Goal: Information Seeking & Learning: Check status

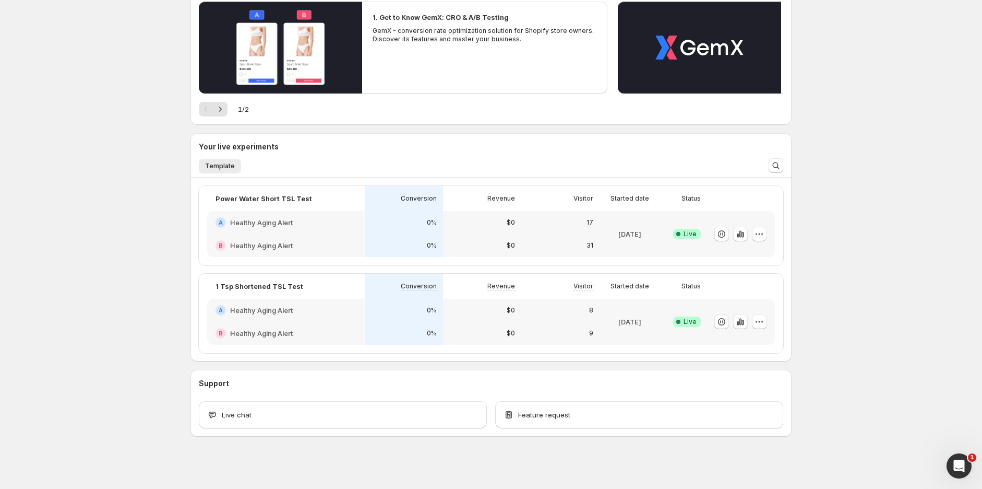
scroll to position [125, 0]
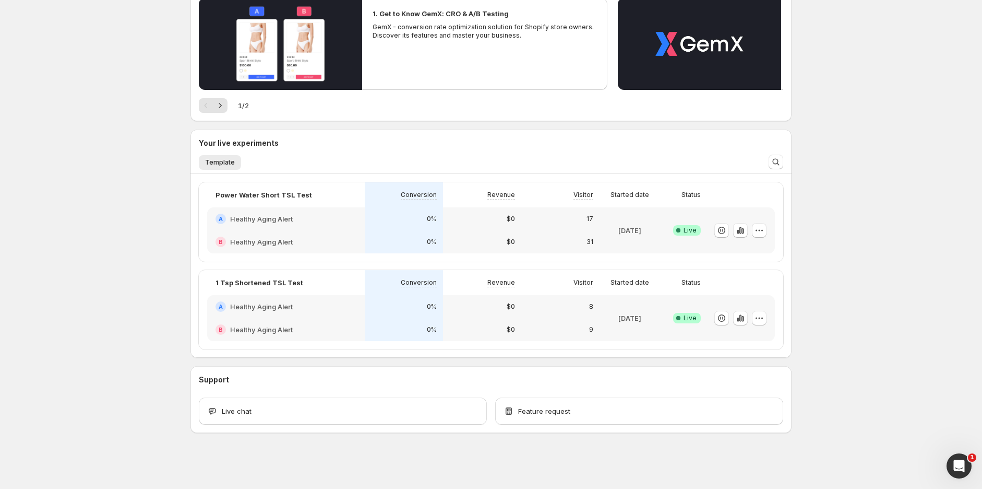
click at [320, 232] on div "B Healthy Aging Alert" at bounding box center [286, 241] width 158 height 23
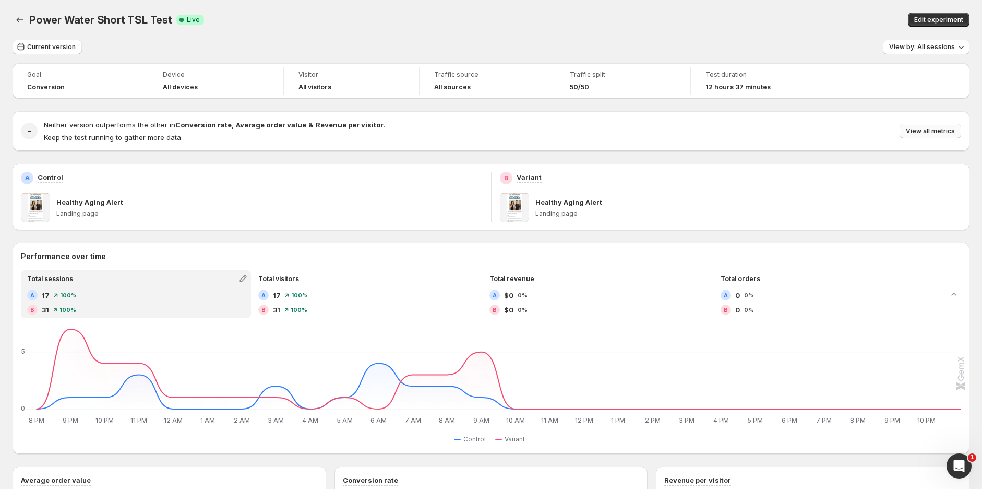
click at [931, 128] on span "View all metrics" at bounding box center [930, 131] width 49 height 8
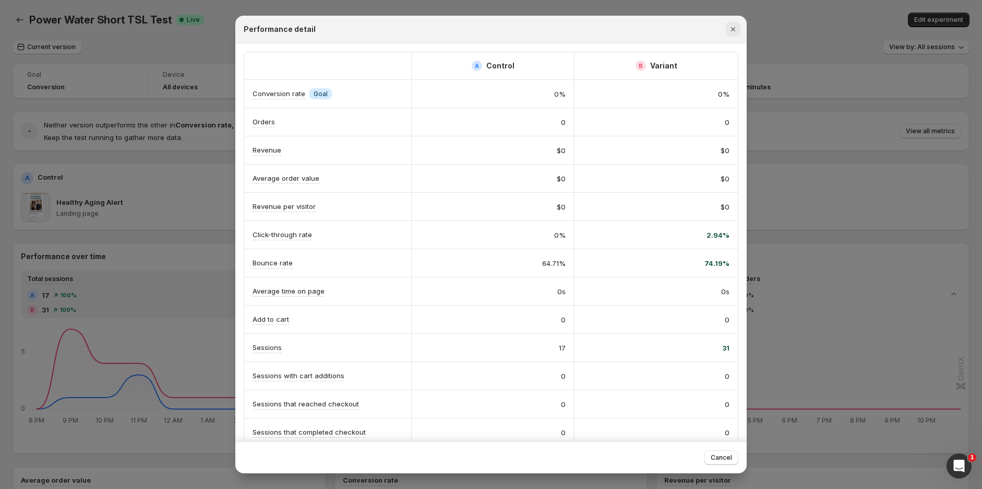
click at [737, 32] on icon "Close" at bounding box center [733, 29] width 10 height 10
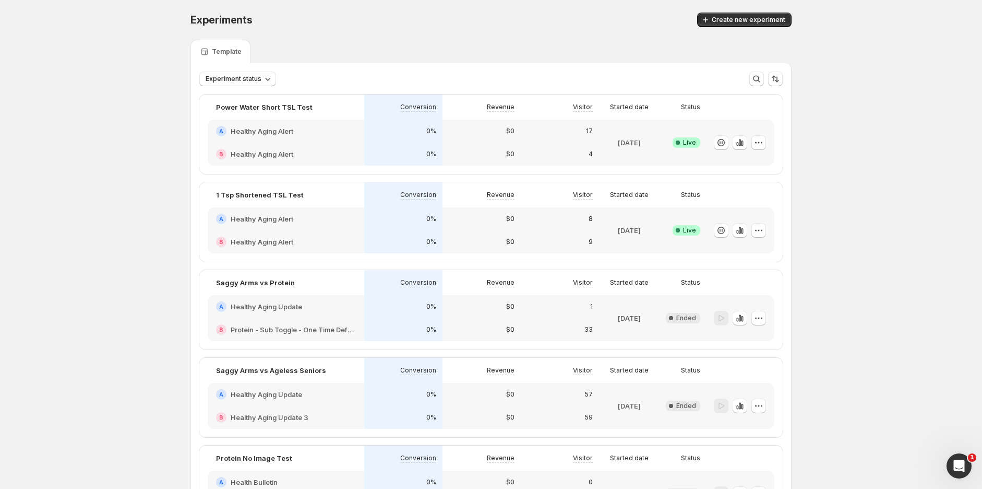
click at [324, 229] on div "A Healthy Aging Alert" at bounding box center [286, 218] width 157 height 23
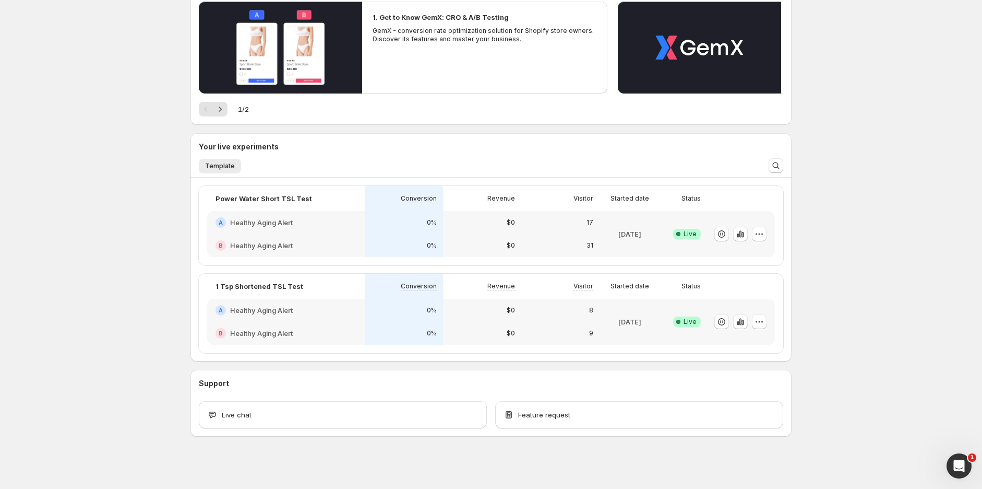
scroll to position [125, 0]
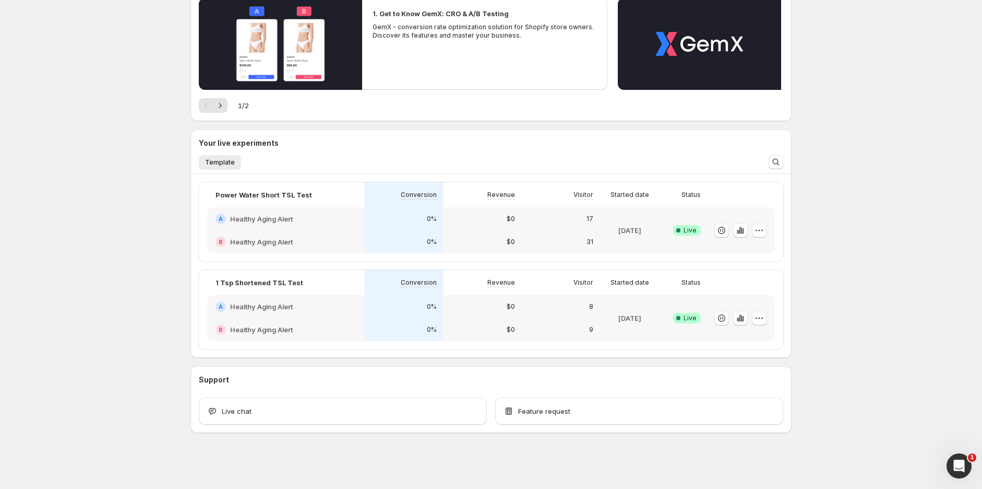
click at [335, 231] on div "B Healthy Aging Alert" at bounding box center [286, 241] width 158 height 23
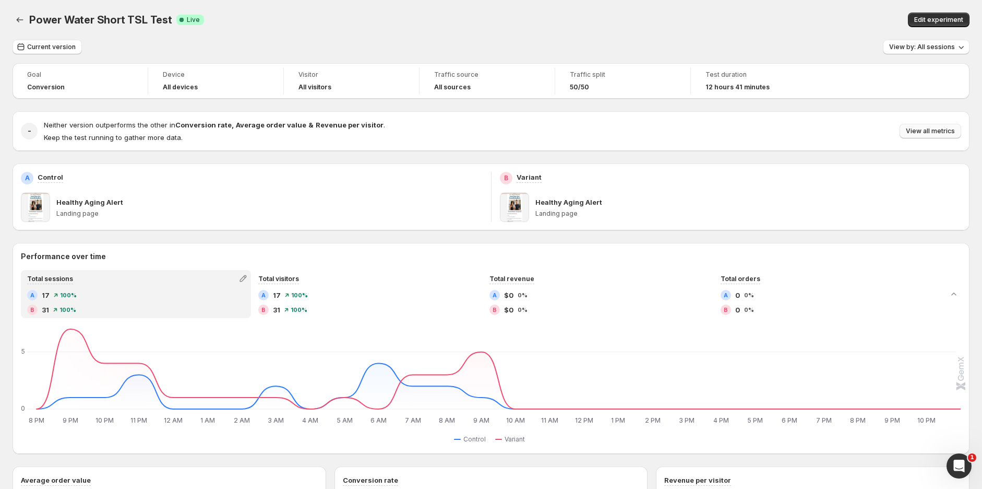
click at [937, 127] on span "View all metrics" at bounding box center [930, 131] width 49 height 8
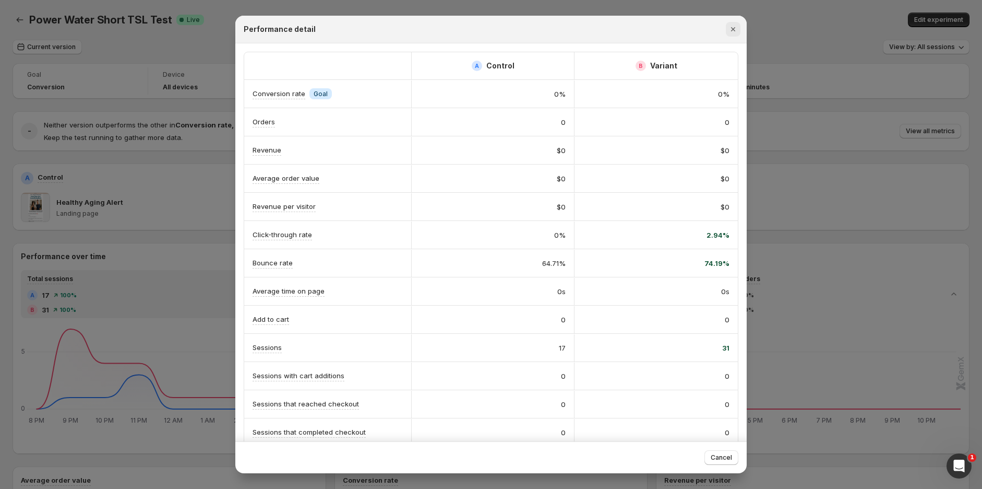
click at [730, 30] on icon "Close" at bounding box center [733, 29] width 10 height 10
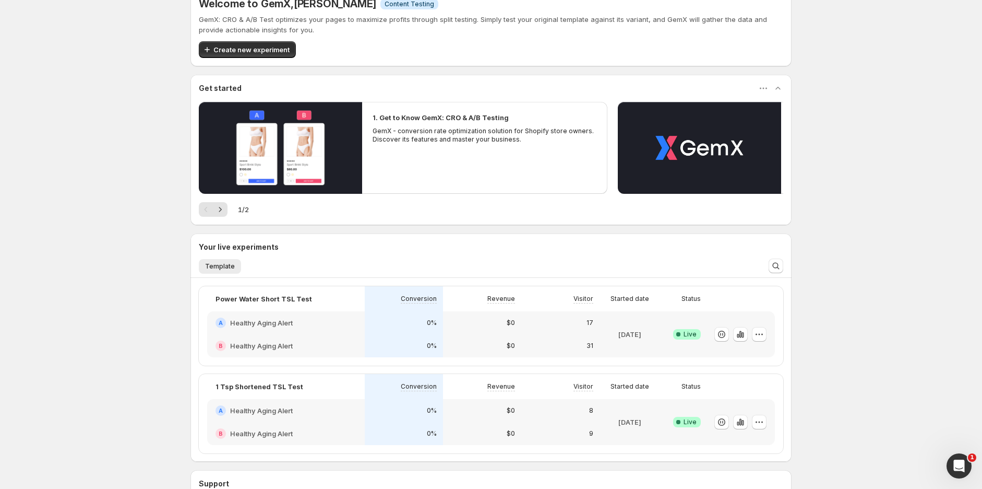
scroll to position [9, 0]
